Goal: Task Accomplishment & Management: Manage account settings

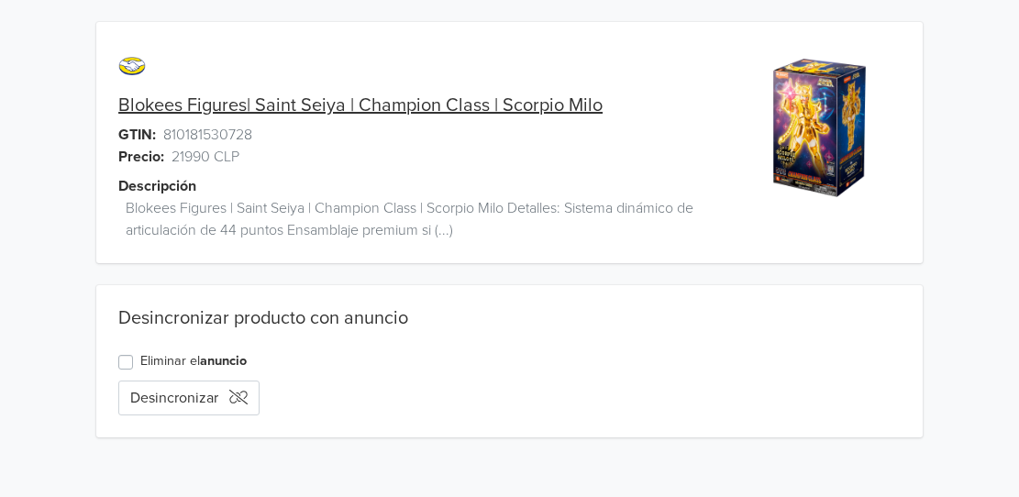
click at [906, 187] on div at bounding box center [820, 153] width 206 height 219
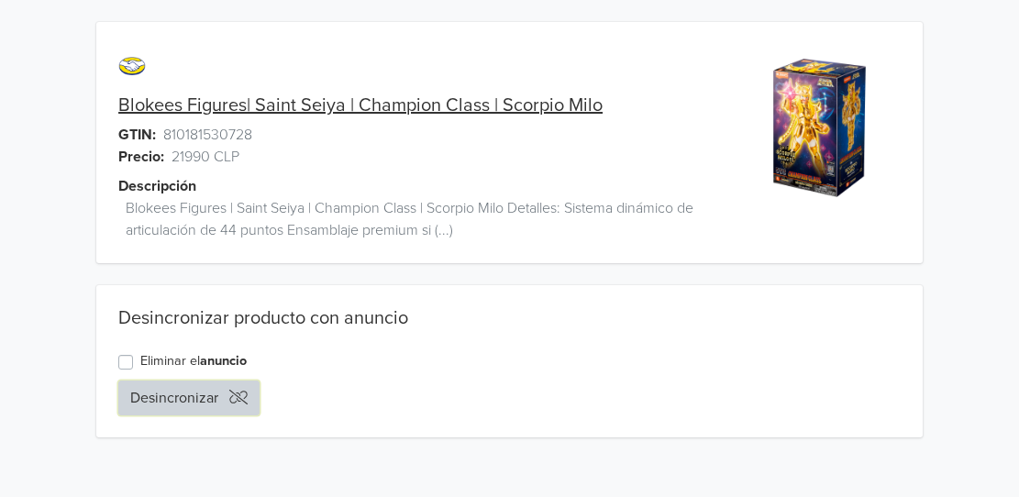
click at [123, 400] on button "Desincronizar" at bounding box center [188, 398] width 141 height 35
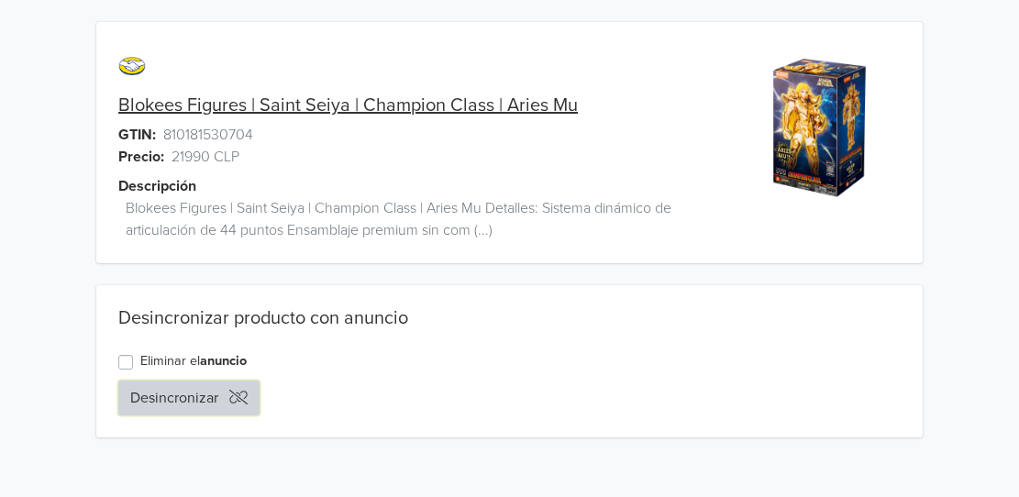
click at [211, 407] on button "Desincronizar" at bounding box center [188, 398] width 141 height 35
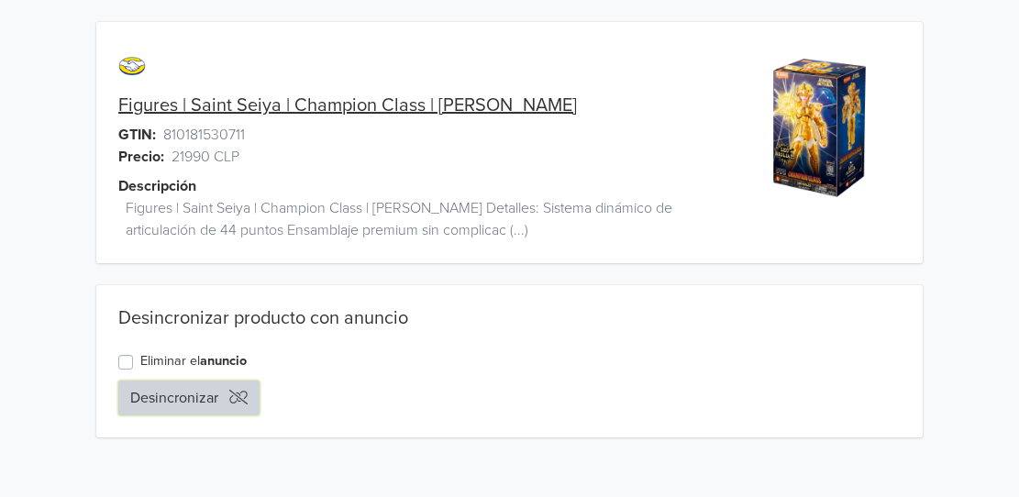
click at [157, 396] on button "Desincronizar" at bounding box center [188, 398] width 141 height 35
